Goal: Information Seeking & Learning: Learn about a topic

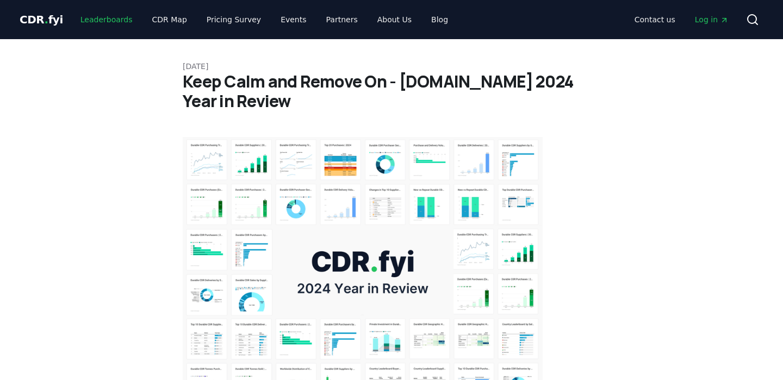
click at [100, 21] on link "Leaderboards" at bounding box center [107, 20] width 70 height 20
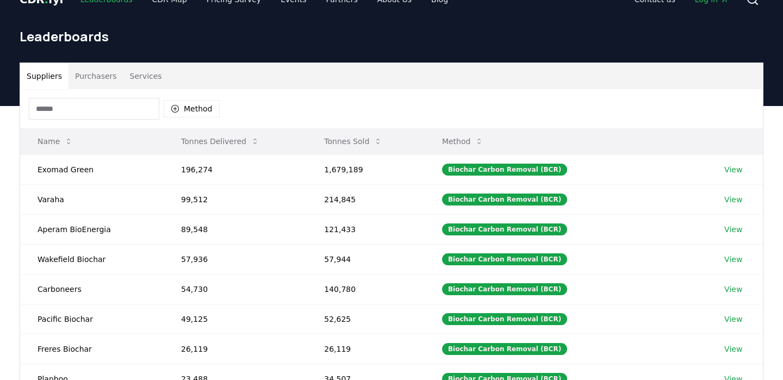
scroll to position [29, 0]
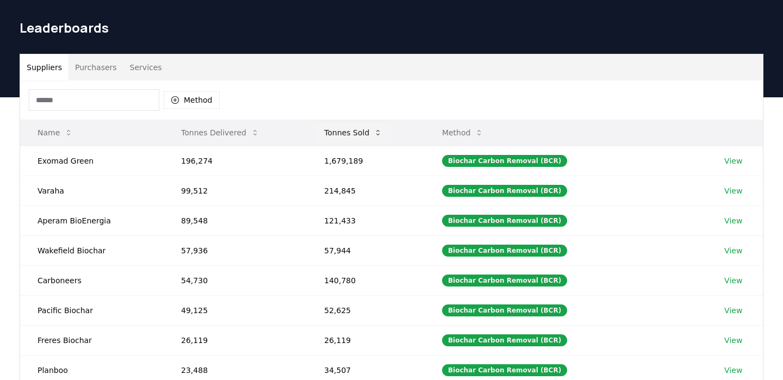
click at [368, 133] on button "Tonnes Sold" at bounding box center [353, 133] width 76 height 22
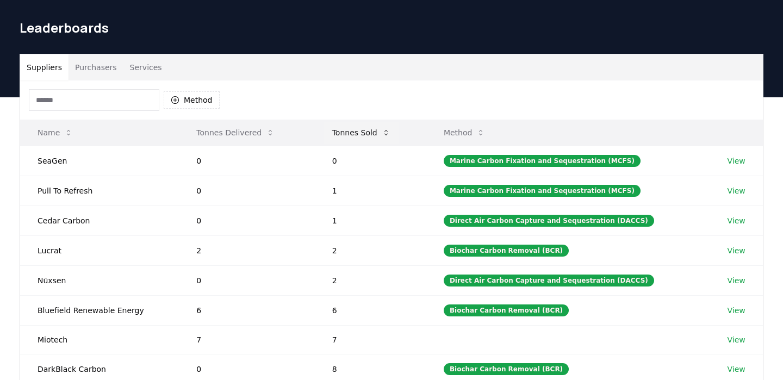
click at [367, 133] on button "Tonnes Sold" at bounding box center [362, 133] width 76 height 22
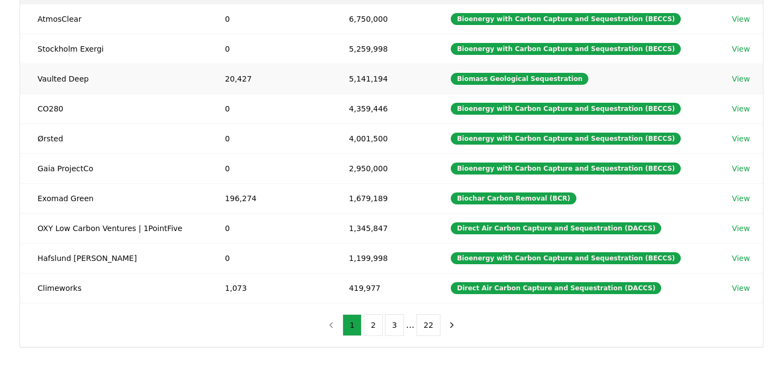
scroll to position [193, 0]
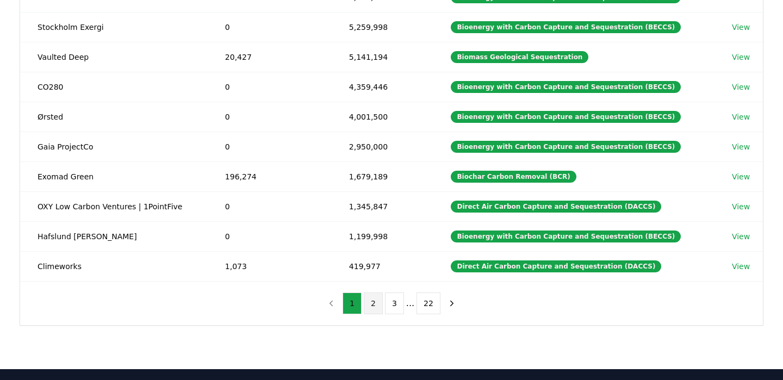
click at [372, 310] on button "2" at bounding box center [373, 304] width 19 height 22
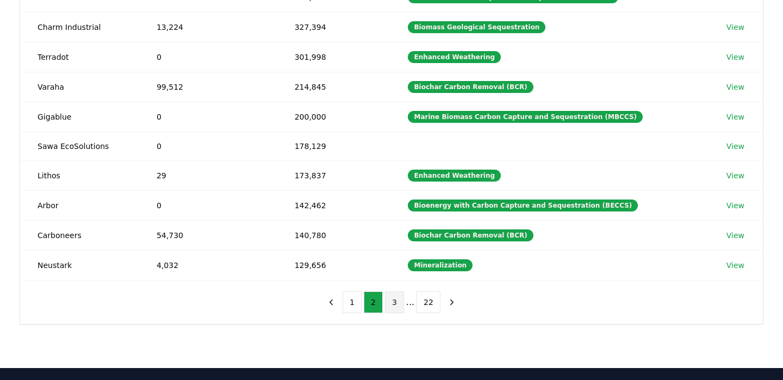
click at [390, 308] on button "3" at bounding box center [394, 302] width 19 height 22
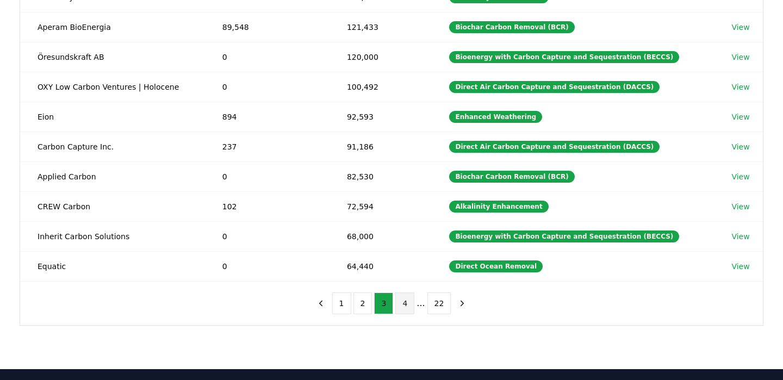
click at [407, 303] on button "4" at bounding box center [404, 304] width 19 height 22
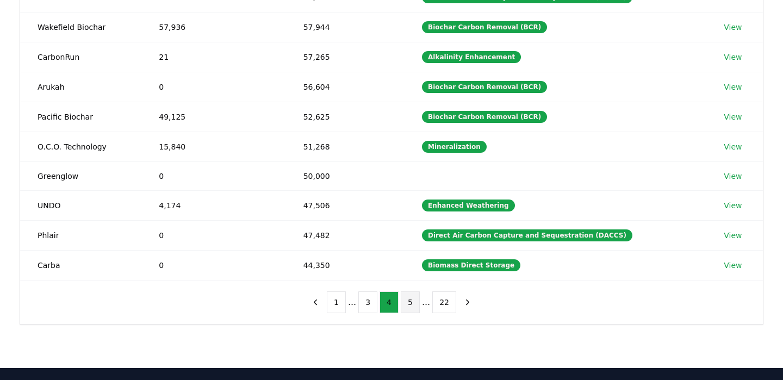
click at [406, 308] on button "5" at bounding box center [410, 302] width 19 height 22
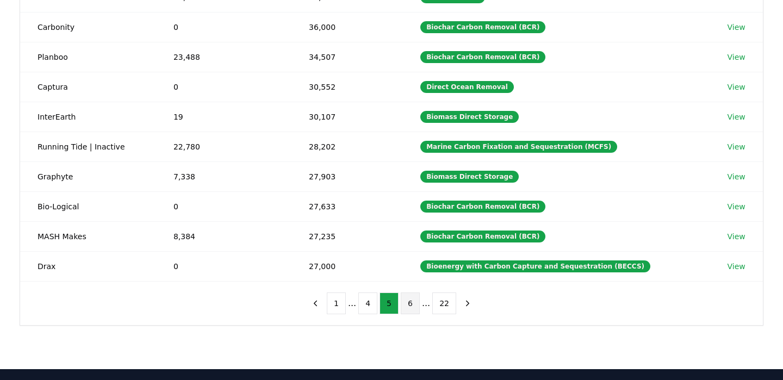
click at [409, 308] on button "6" at bounding box center [410, 304] width 19 height 22
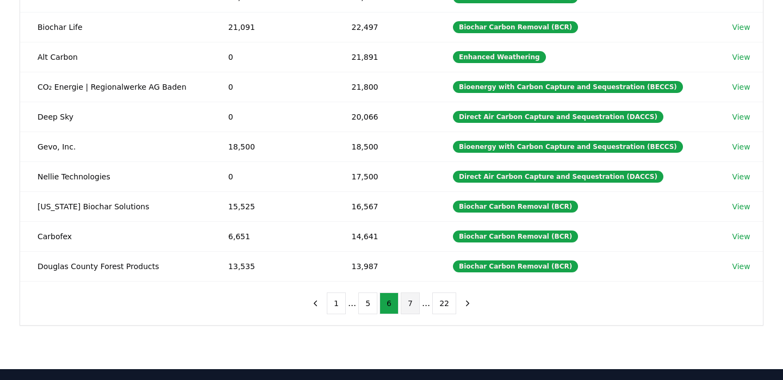
click at [413, 308] on button "7" at bounding box center [410, 304] width 19 height 22
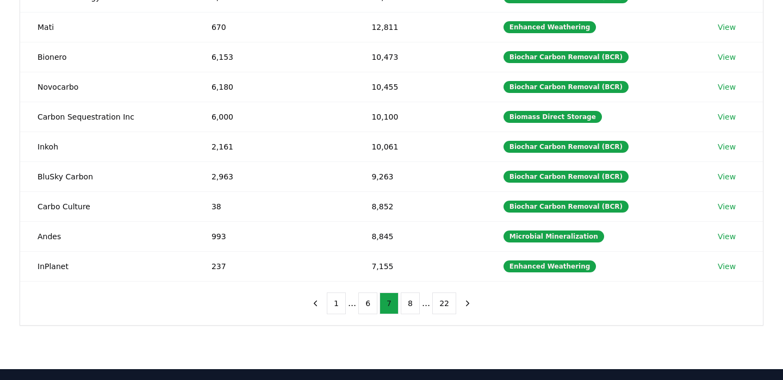
scroll to position [196, 0]
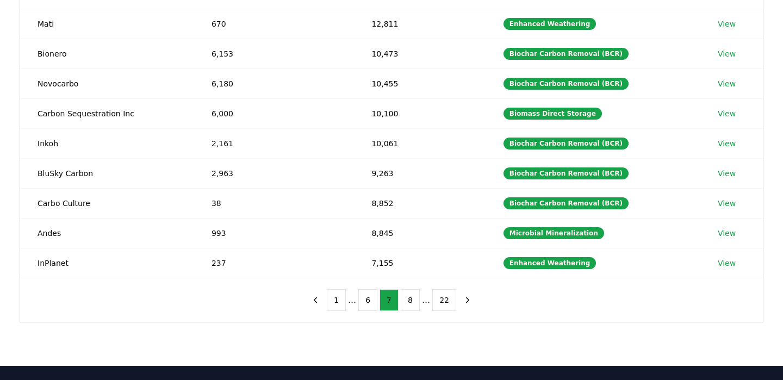
click at [413, 308] on button "8" at bounding box center [410, 300] width 19 height 22
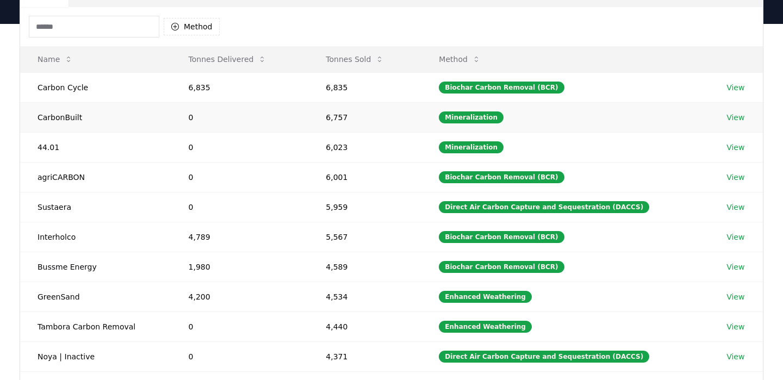
scroll to position [52, 0]
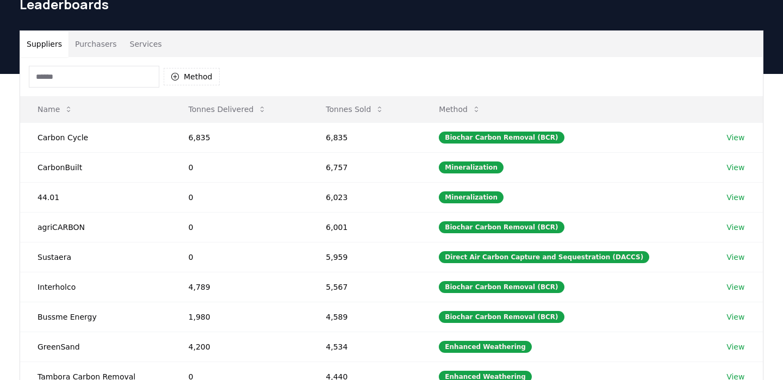
click at [91, 74] on input at bounding box center [94, 77] width 131 height 22
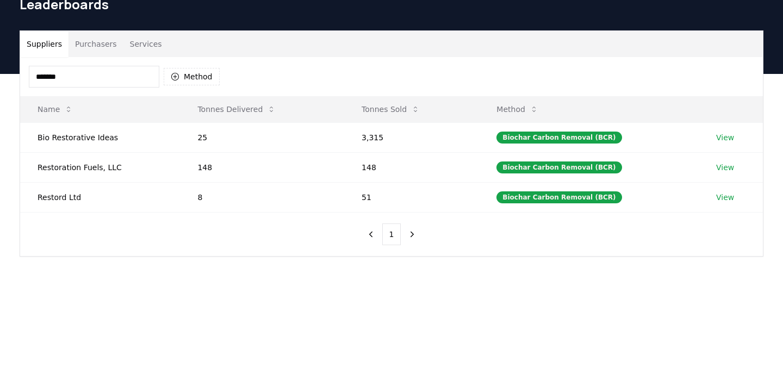
type input "*******"
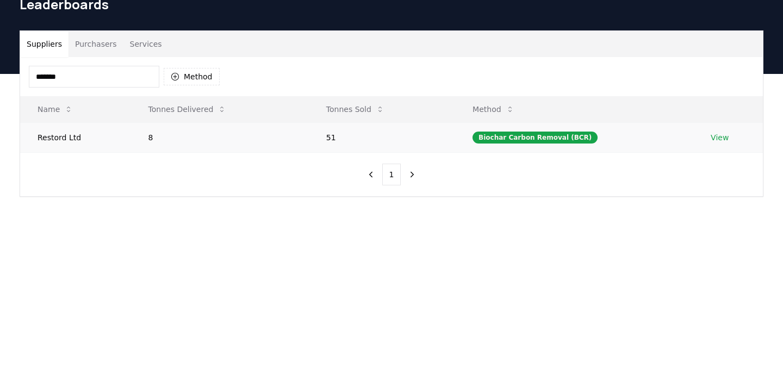
click at [204, 138] on td "8" at bounding box center [220, 137] width 178 height 30
click at [715, 136] on link "View" at bounding box center [720, 137] width 18 height 11
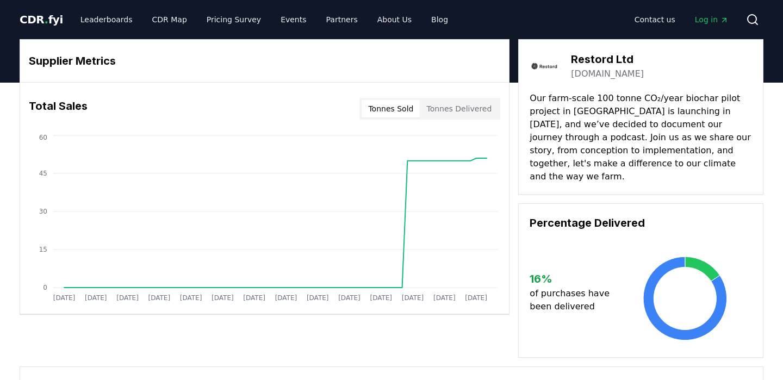
click at [405, 110] on button "Tonnes Sold" at bounding box center [391, 108] width 58 height 17
click at [443, 108] on button "Tonnes Delivered" at bounding box center [459, 108] width 78 height 17
click at [402, 108] on button "Tonnes Sold" at bounding box center [391, 108] width 58 height 17
click at [431, 109] on button "Tonnes Delivered" at bounding box center [459, 108] width 78 height 17
click at [397, 109] on button "Tonnes Sold" at bounding box center [391, 108] width 58 height 17
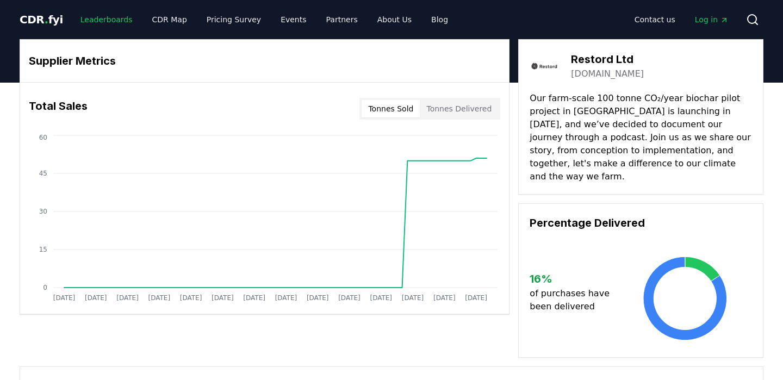
click at [108, 24] on link "Leaderboards" at bounding box center [107, 20] width 70 height 20
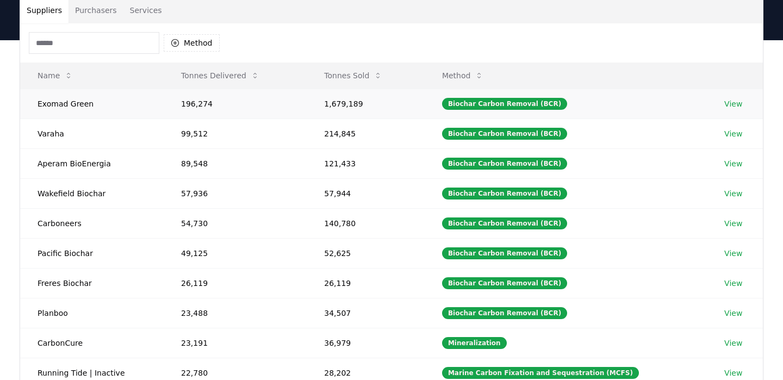
scroll to position [86, 0]
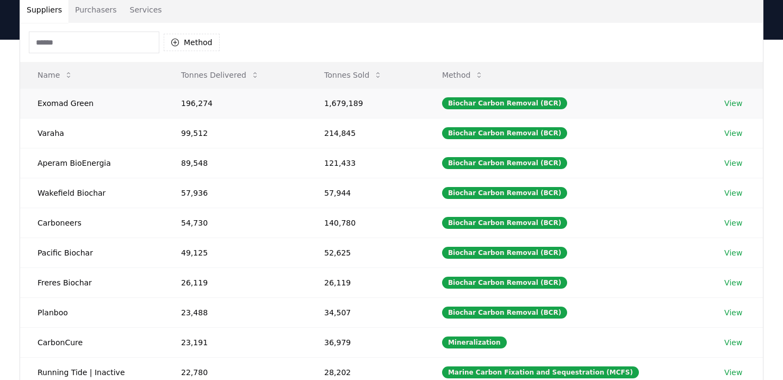
click at [55, 101] on td "Exomad Green" at bounding box center [92, 103] width 144 height 30
click at [200, 104] on td "196,274" at bounding box center [235, 103] width 143 height 30
click at [356, 104] on td "1,679,189" at bounding box center [366, 103] width 118 height 30
click at [735, 108] on link "View" at bounding box center [733, 103] width 18 height 11
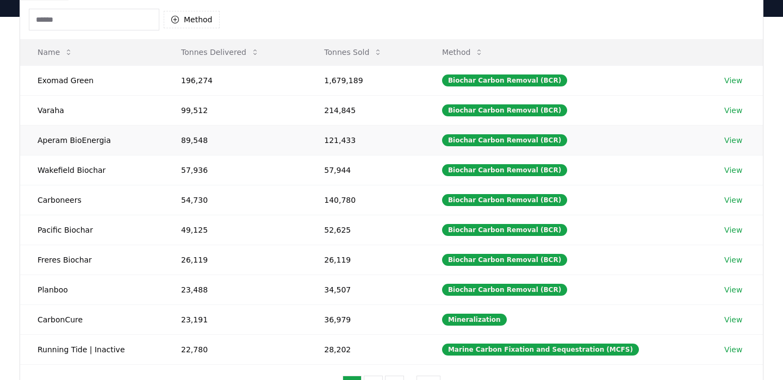
scroll to position [111, 0]
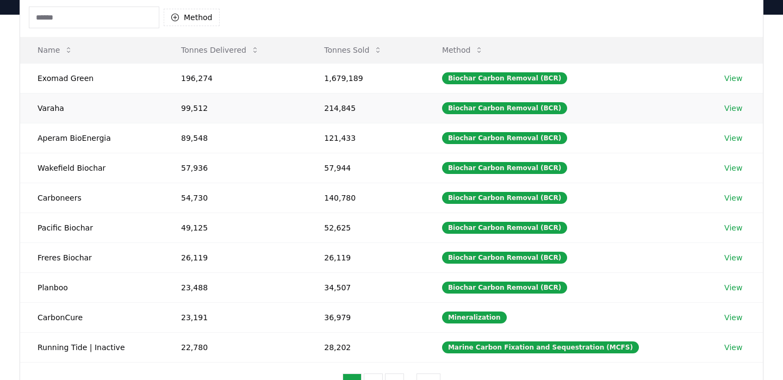
click at [730, 109] on link "View" at bounding box center [733, 108] width 18 height 11
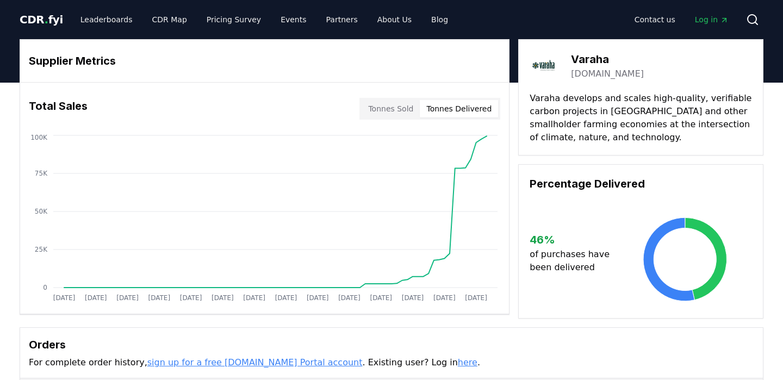
click at [443, 113] on button "Tonnes Delivered" at bounding box center [459, 108] width 78 height 17
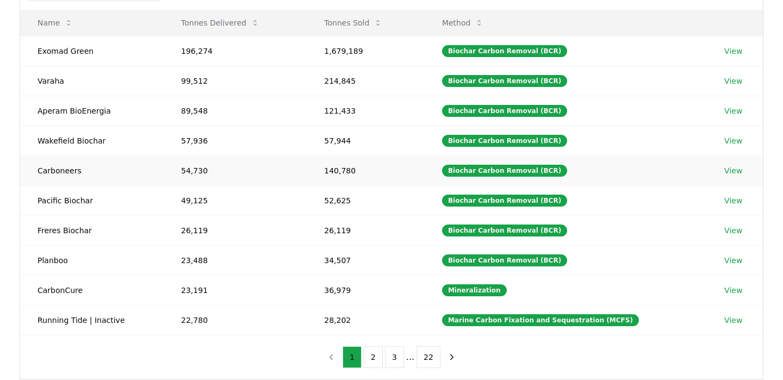
scroll to position [139, 0]
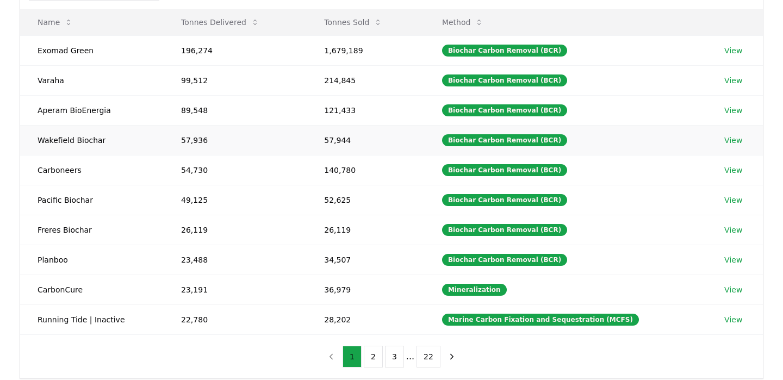
click at [731, 140] on link "View" at bounding box center [733, 140] width 18 height 11
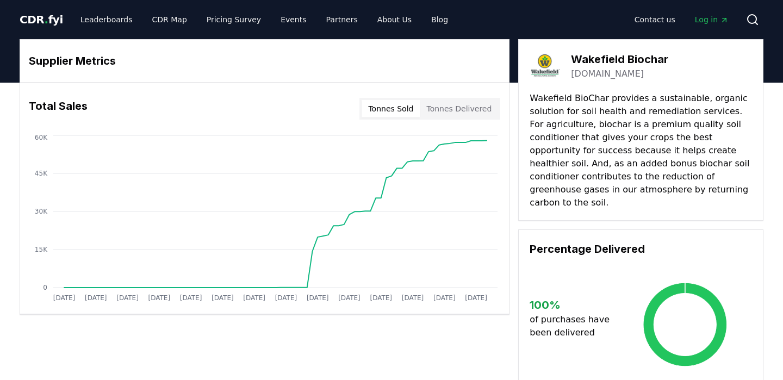
click at [456, 107] on button "Tonnes Delivered" at bounding box center [459, 108] width 78 height 17
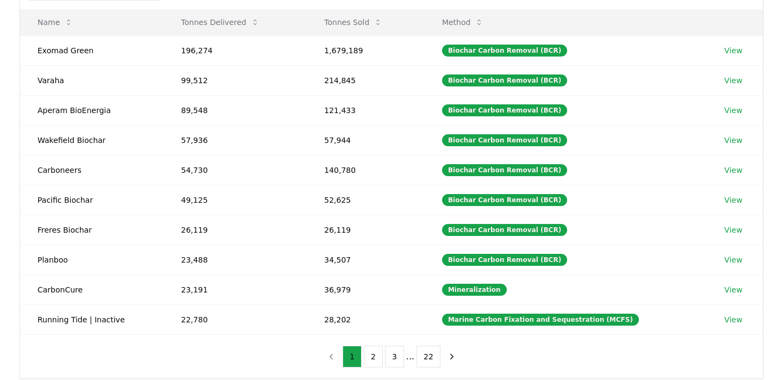
scroll to position [179, 0]
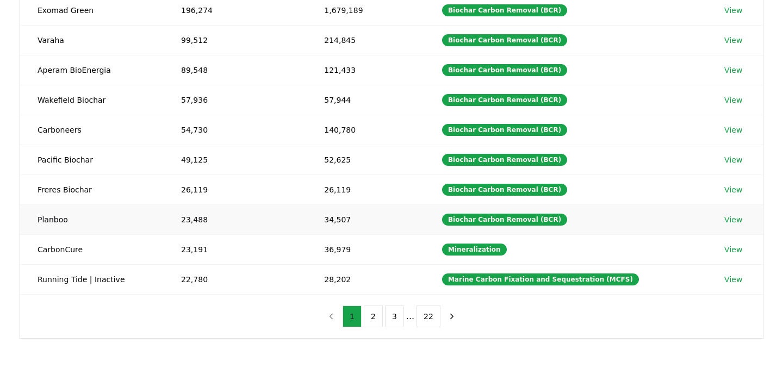
click at [729, 220] on link "View" at bounding box center [733, 219] width 18 height 11
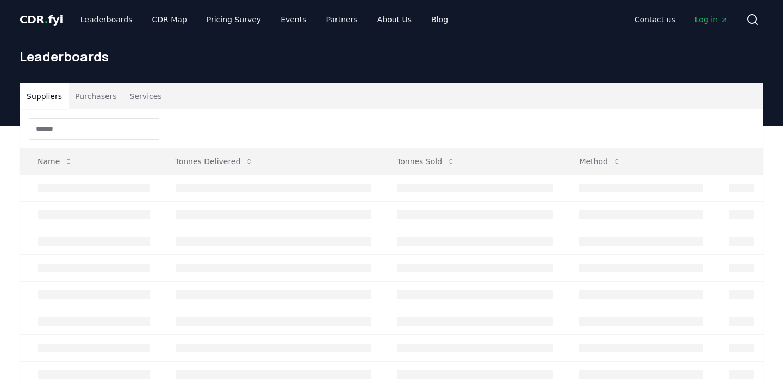
scroll to position [169, 0]
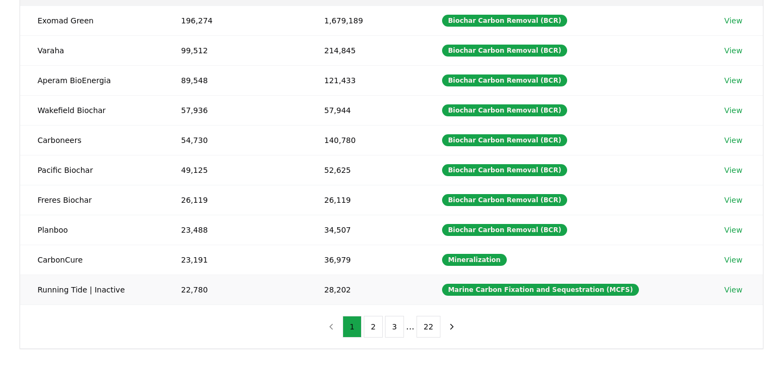
click at [734, 291] on link "View" at bounding box center [733, 289] width 18 height 11
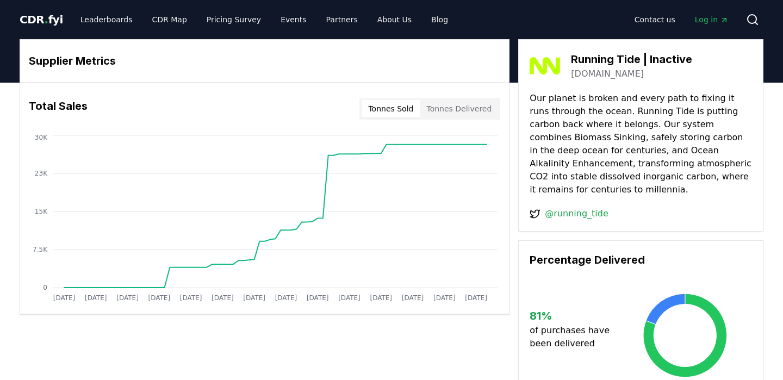
click at [446, 108] on button "Tonnes Delivered" at bounding box center [459, 108] width 78 height 17
